Goal: Book appointment/travel/reservation

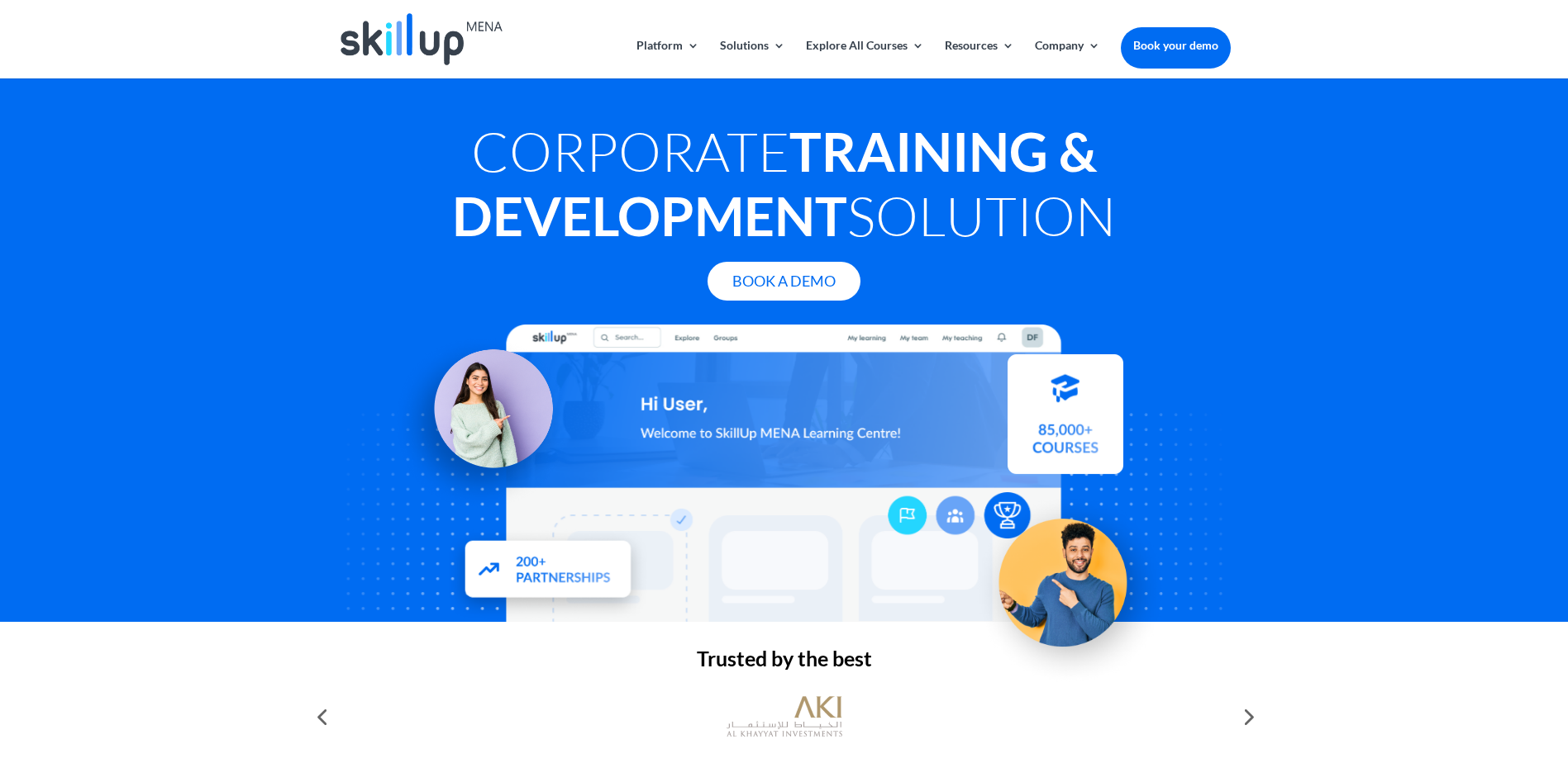
click at [403, 39] on img at bounding box center [421, 39] width 162 height 52
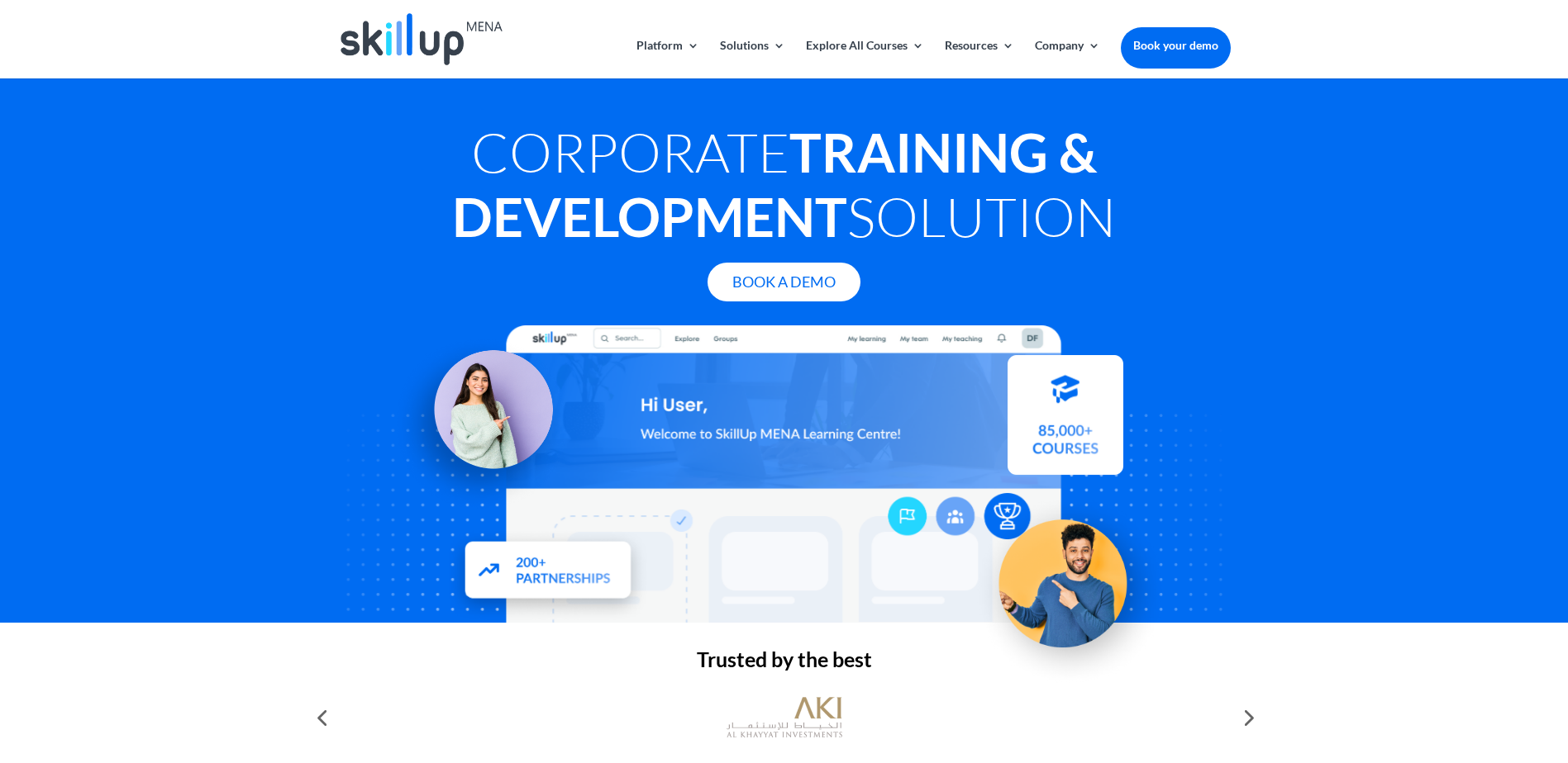
click at [1094, 51] on link "Company" at bounding box center [1067, 58] width 66 height 39
click at [1167, 48] on link "Book your demo" at bounding box center [1176, 45] width 110 height 36
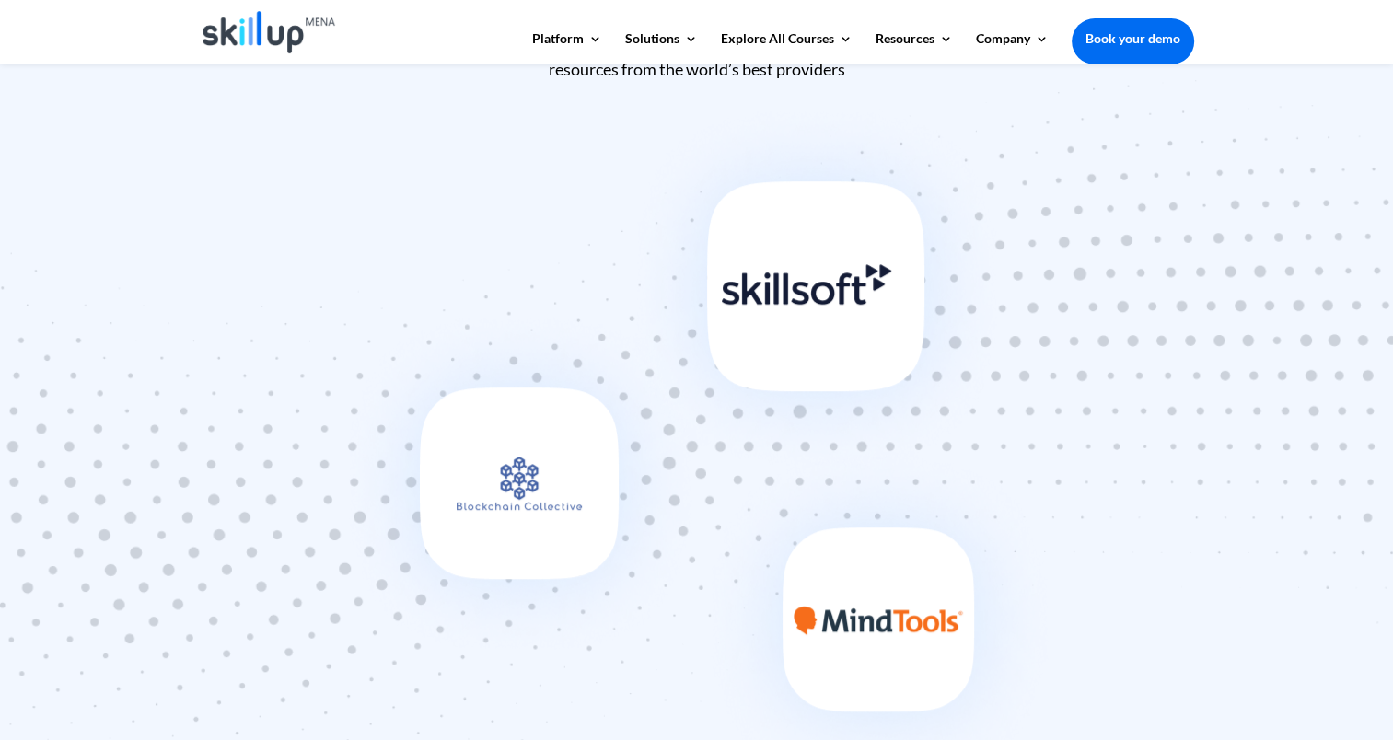
scroll to position [1104, 0]
